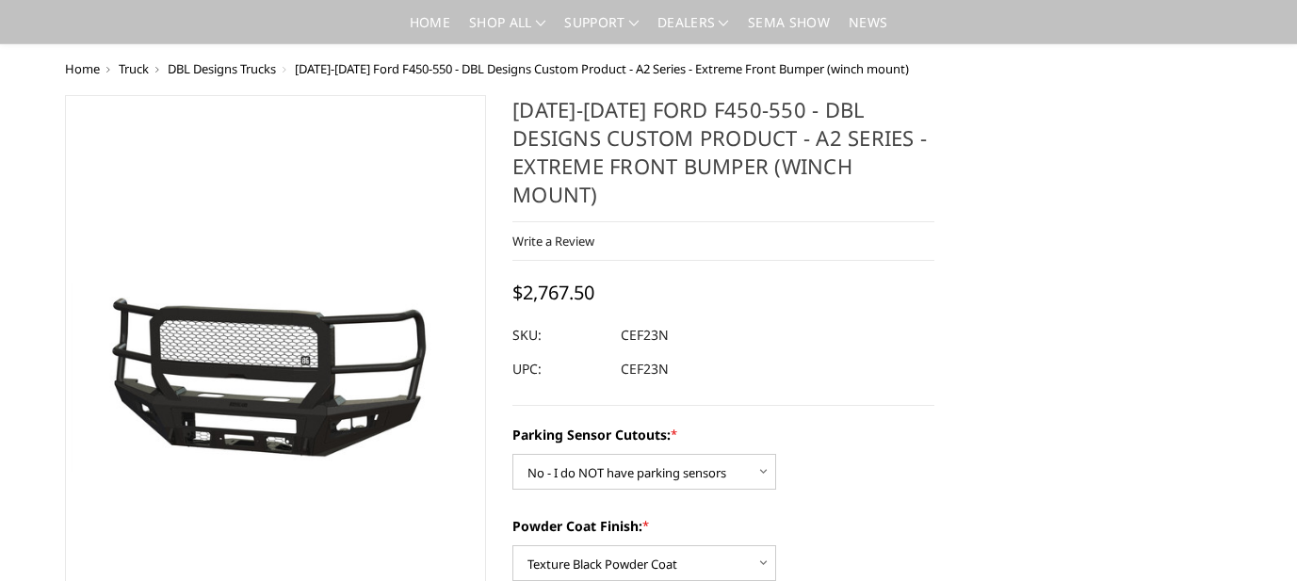
select select "541"
select select "518"
select select "1080"
select select "1695"
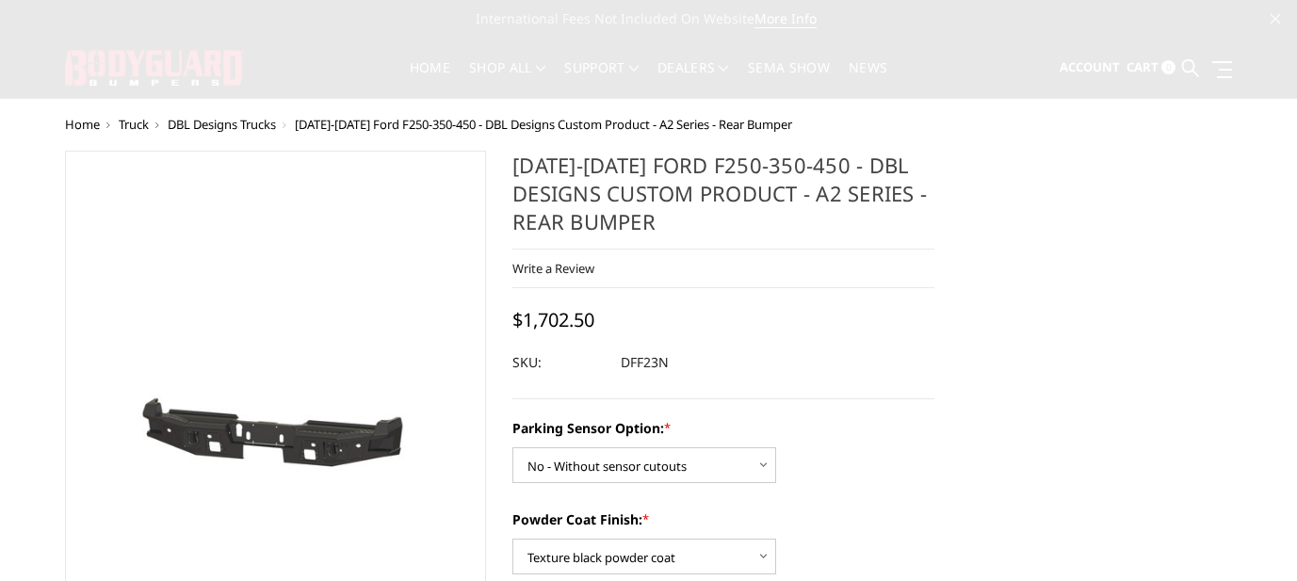
select select "565"
select select "549"
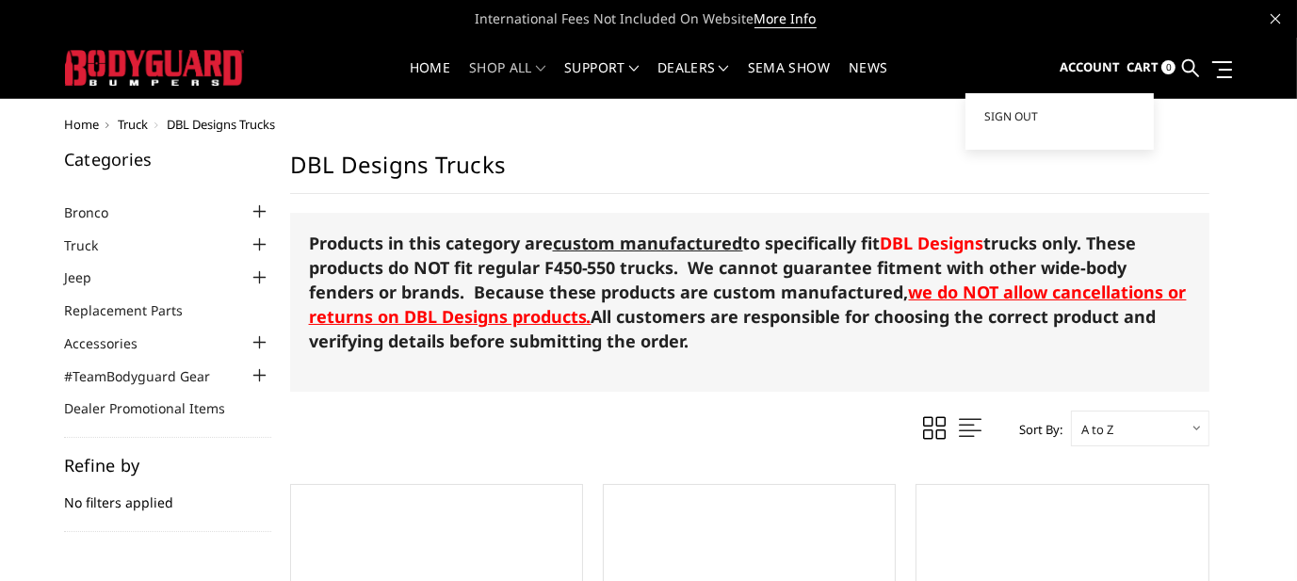
click at [1082, 66] on span "Account" at bounding box center [1090, 66] width 60 height 17
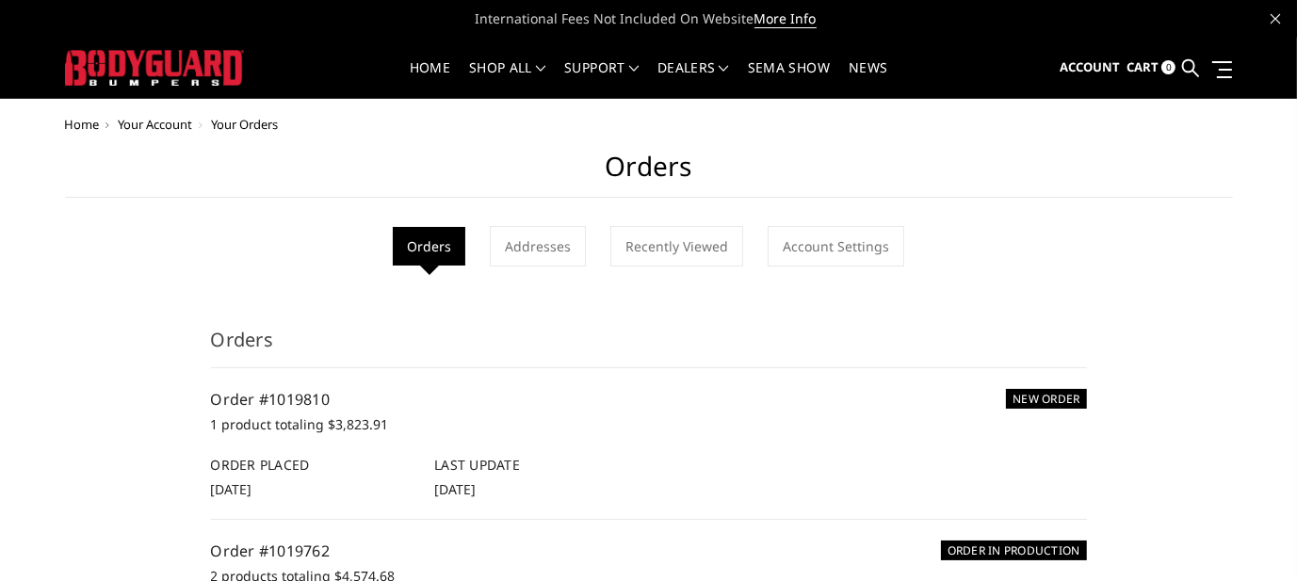
scroll to position [94, 0]
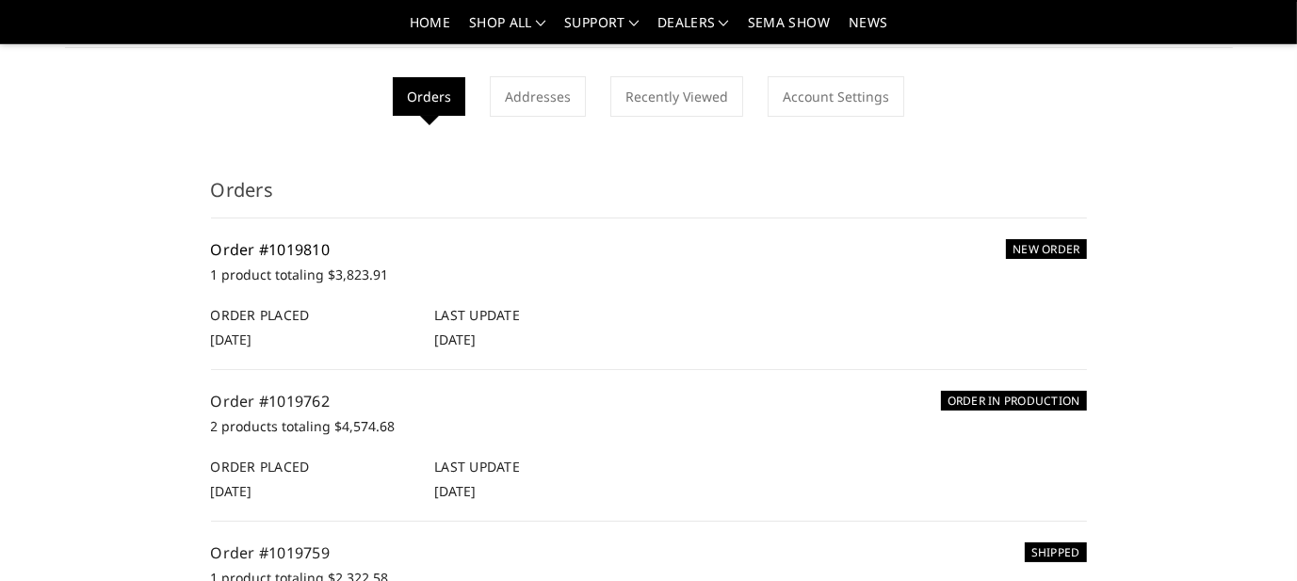
click at [293, 250] on link "Order #1019810" at bounding box center [271, 249] width 120 height 21
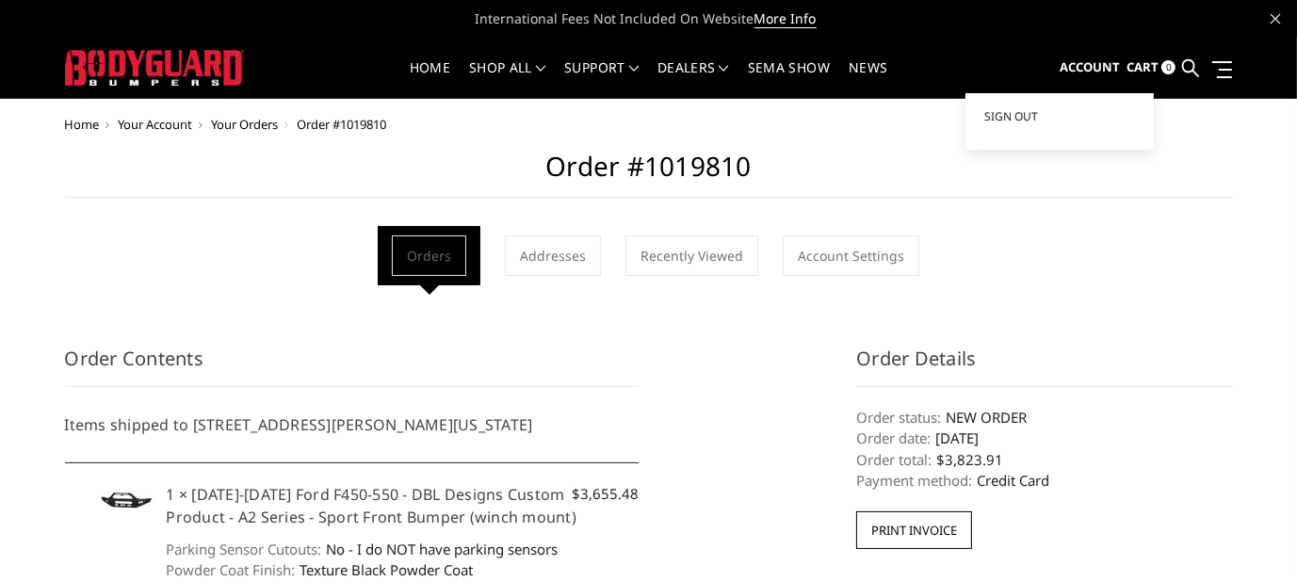
click at [1086, 67] on span "Account" at bounding box center [1090, 66] width 60 height 17
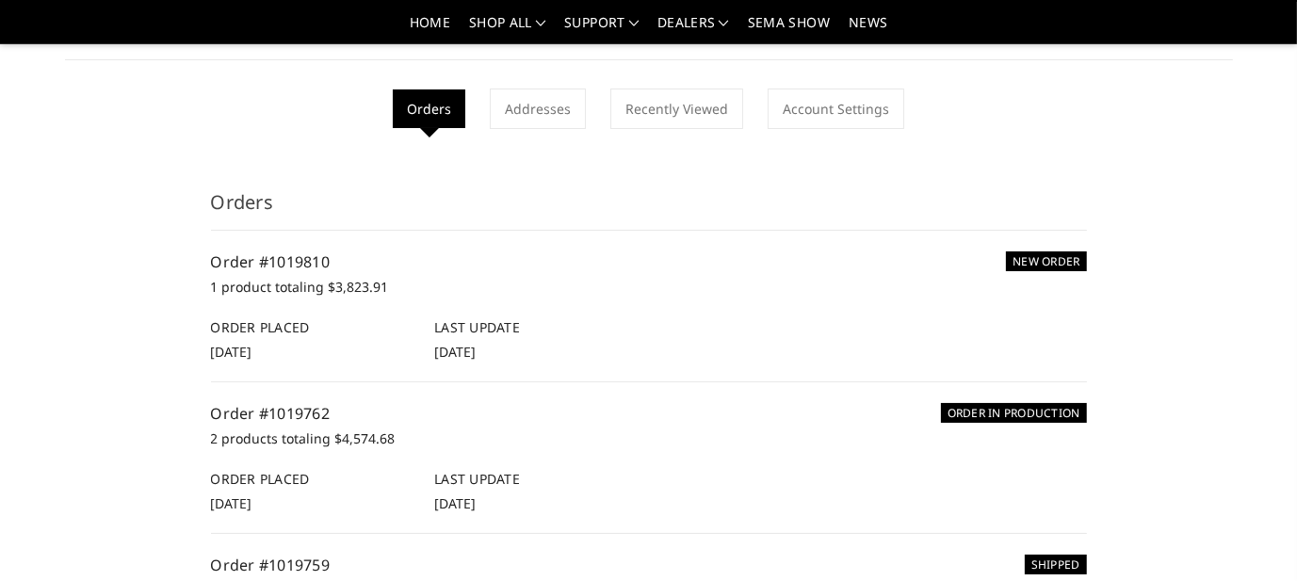
scroll to position [94, 0]
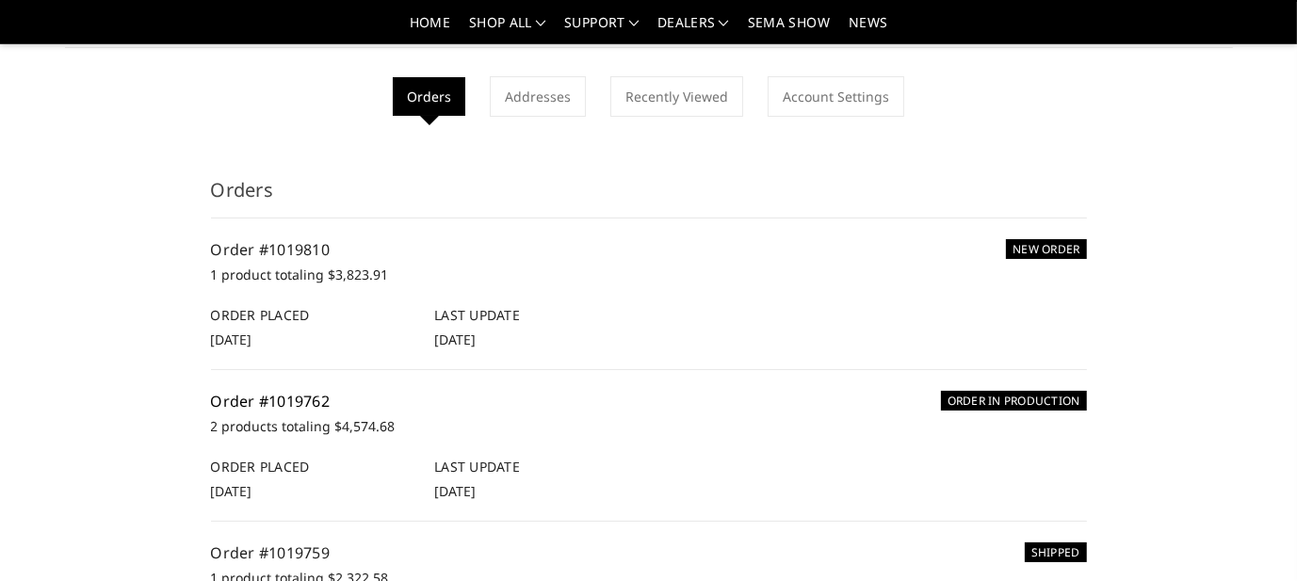
click at [292, 400] on link "Order #1019762" at bounding box center [271, 401] width 120 height 21
drag, startPoint x: 365, startPoint y: 251, endPoint x: 262, endPoint y: 241, distance: 104.0
click at [261, 246] on h5 "Order #1019810" at bounding box center [649, 249] width 876 height 23
copy link "#1019810"
